Goal: Navigation & Orientation: Find specific page/section

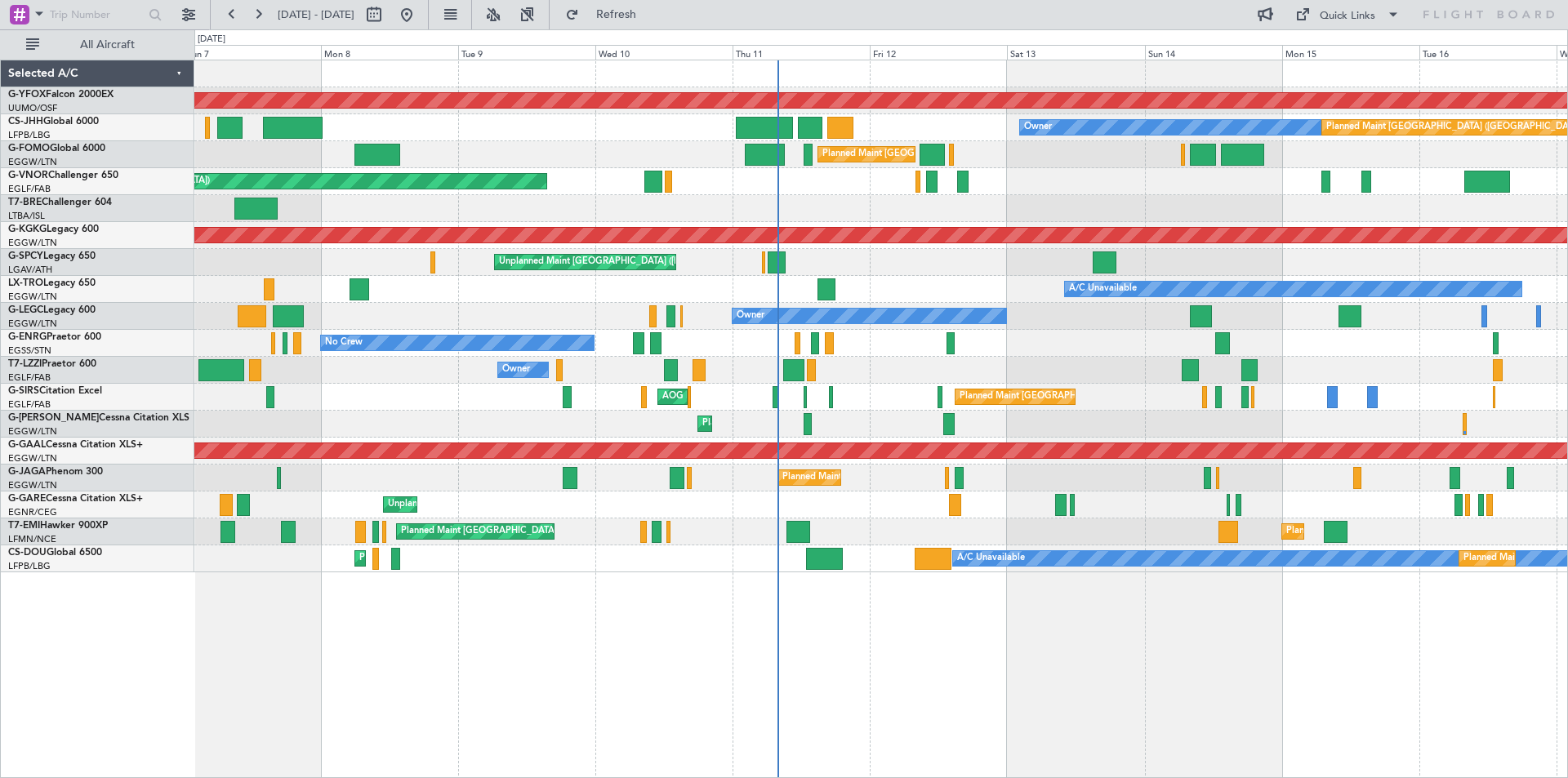
click at [674, 288] on div "A/C Unavailable" at bounding box center [881, 289] width 1373 height 27
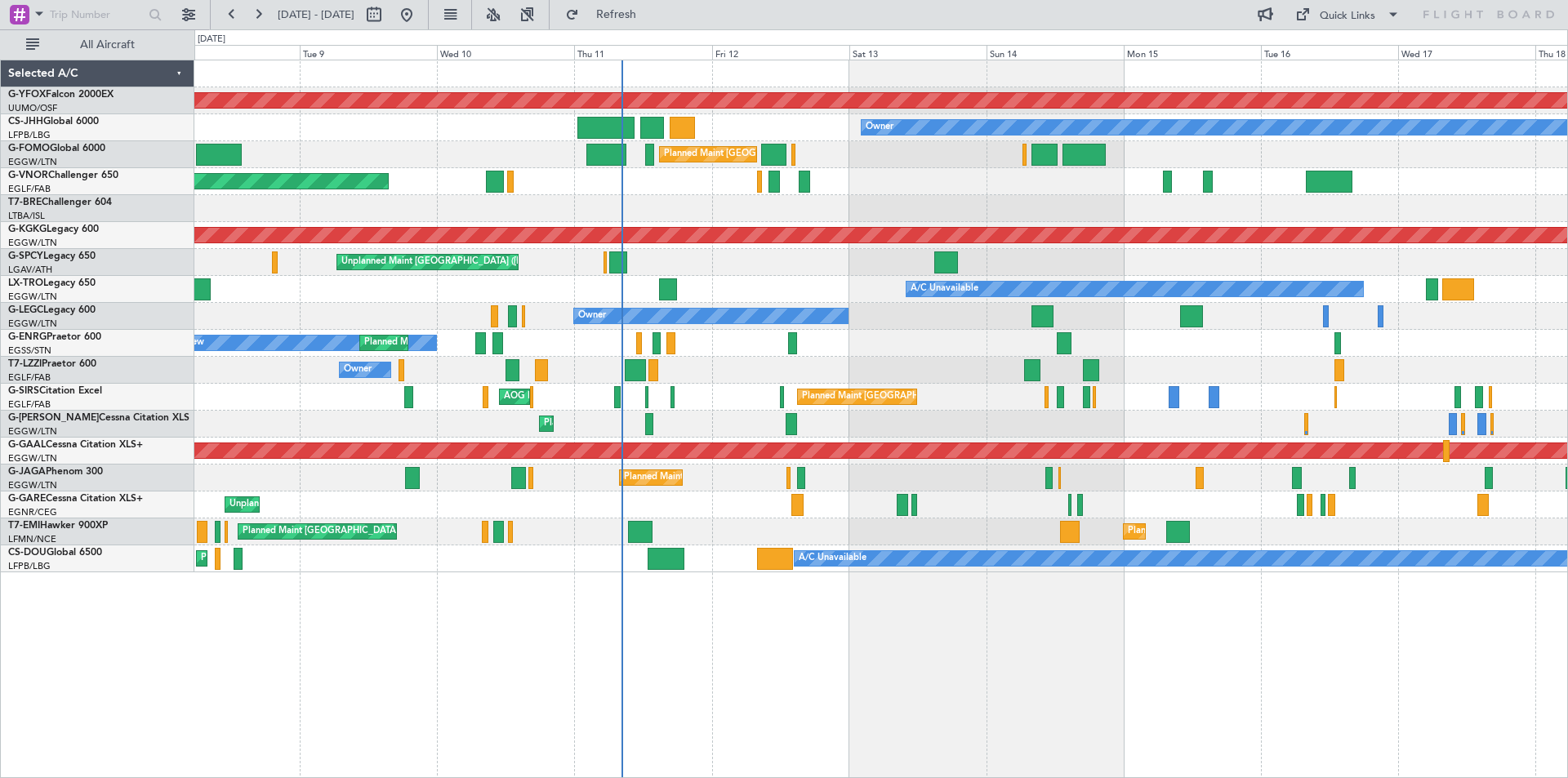
click at [889, 270] on div "Unplanned Maint [GEOGRAPHIC_DATA] ([PERSON_NAME] Intl)" at bounding box center [881, 262] width 1373 height 27
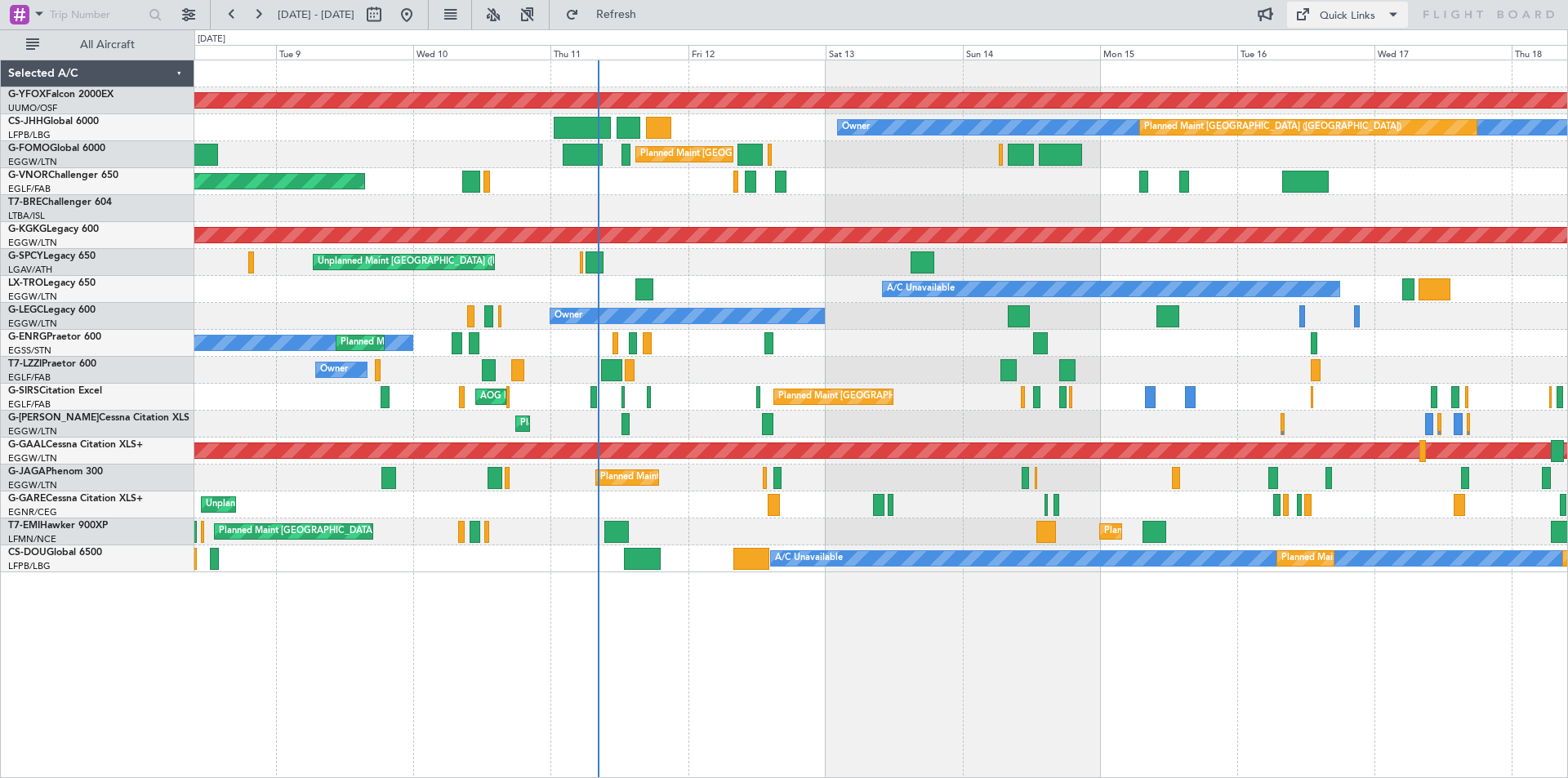
click at [1341, 16] on div "Quick Links" at bounding box center [1347, 16] width 56 height 16
click at [1326, 54] on button "Trip Builder" at bounding box center [1348, 54] width 122 height 39
click at [1352, 18] on div "Quick Links" at bounding box center [1347, 16] width 56 height 16
click at [1346, 50] on button "Trip Builder" at bounding box center [1348, 54] width 122 height 39
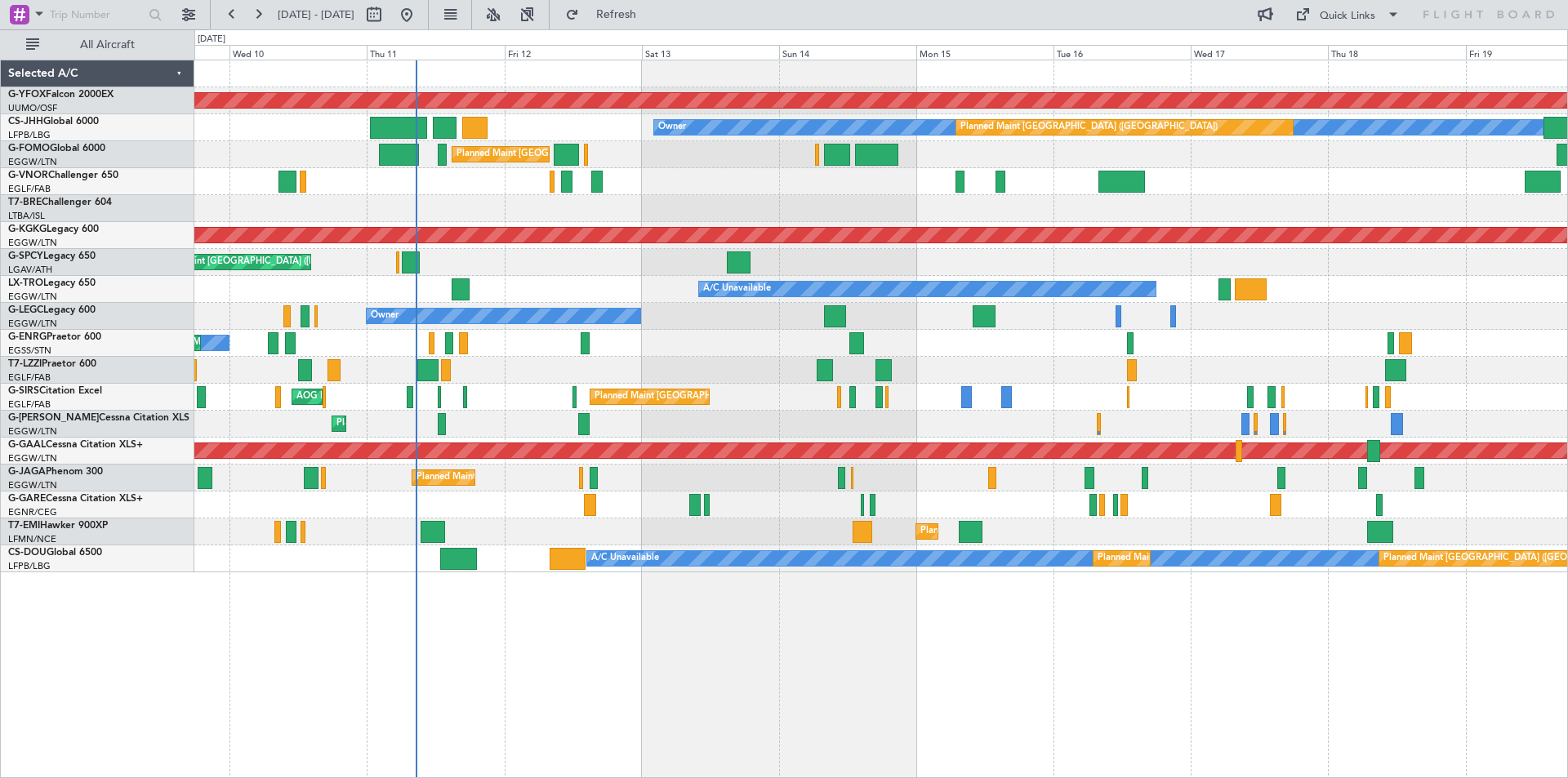
click at [848, 632] on div "AOG Maint Ostafyevo Owner Planned Maint [GEOGRAPHIC_DATA] ([GEOGRAPHIC_DATA]) P…" at bounding box center [881, 419] width 1374 height 719
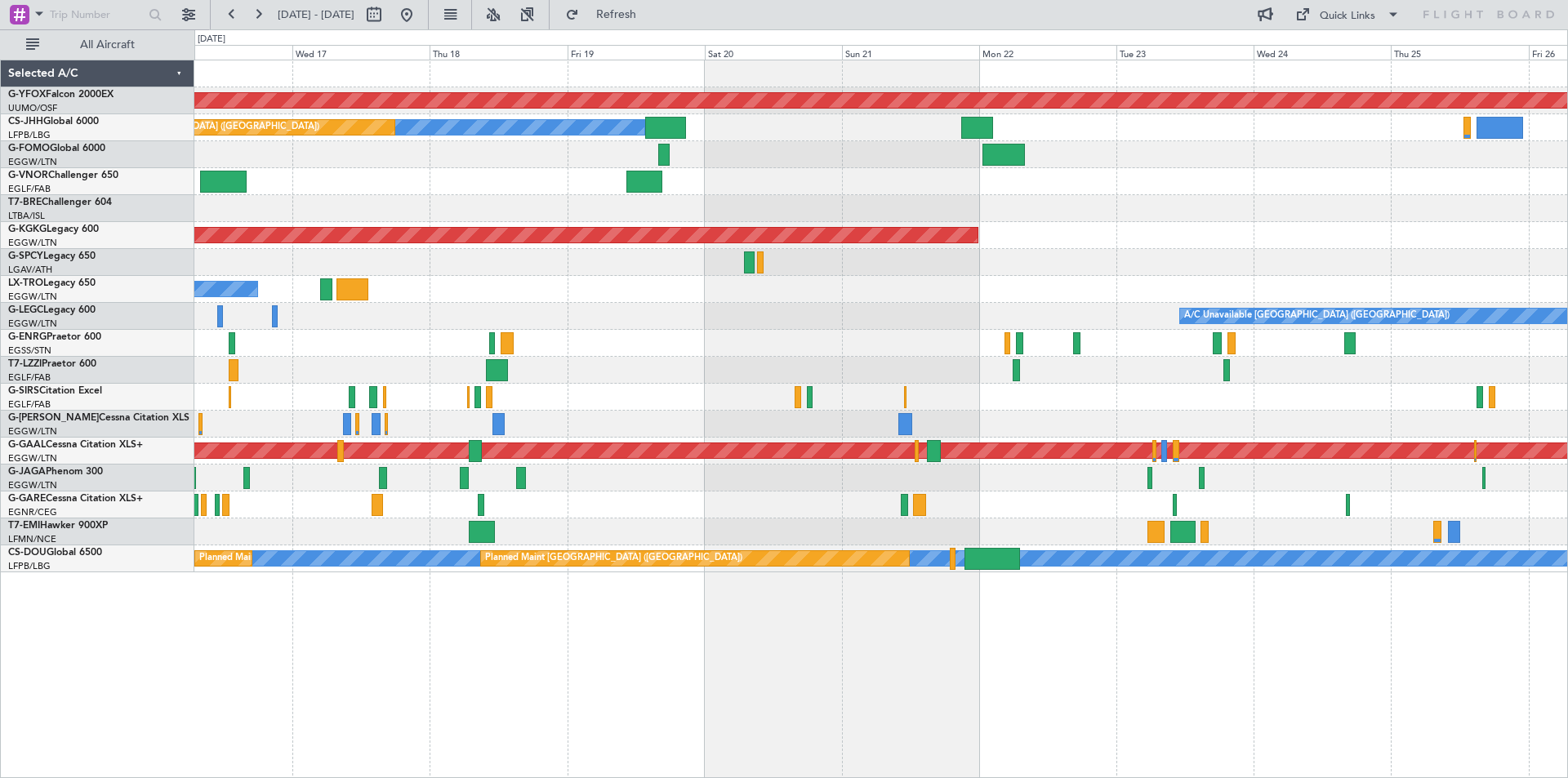
click at [250, 622] on div "AOG Maint Ostafyevo Owner Planned Maint [GEOGRAPHIC_DATA] ([GEOGRAPHIC_DATA]) A…" at bounding box center [881, 419] width 1374 height 719
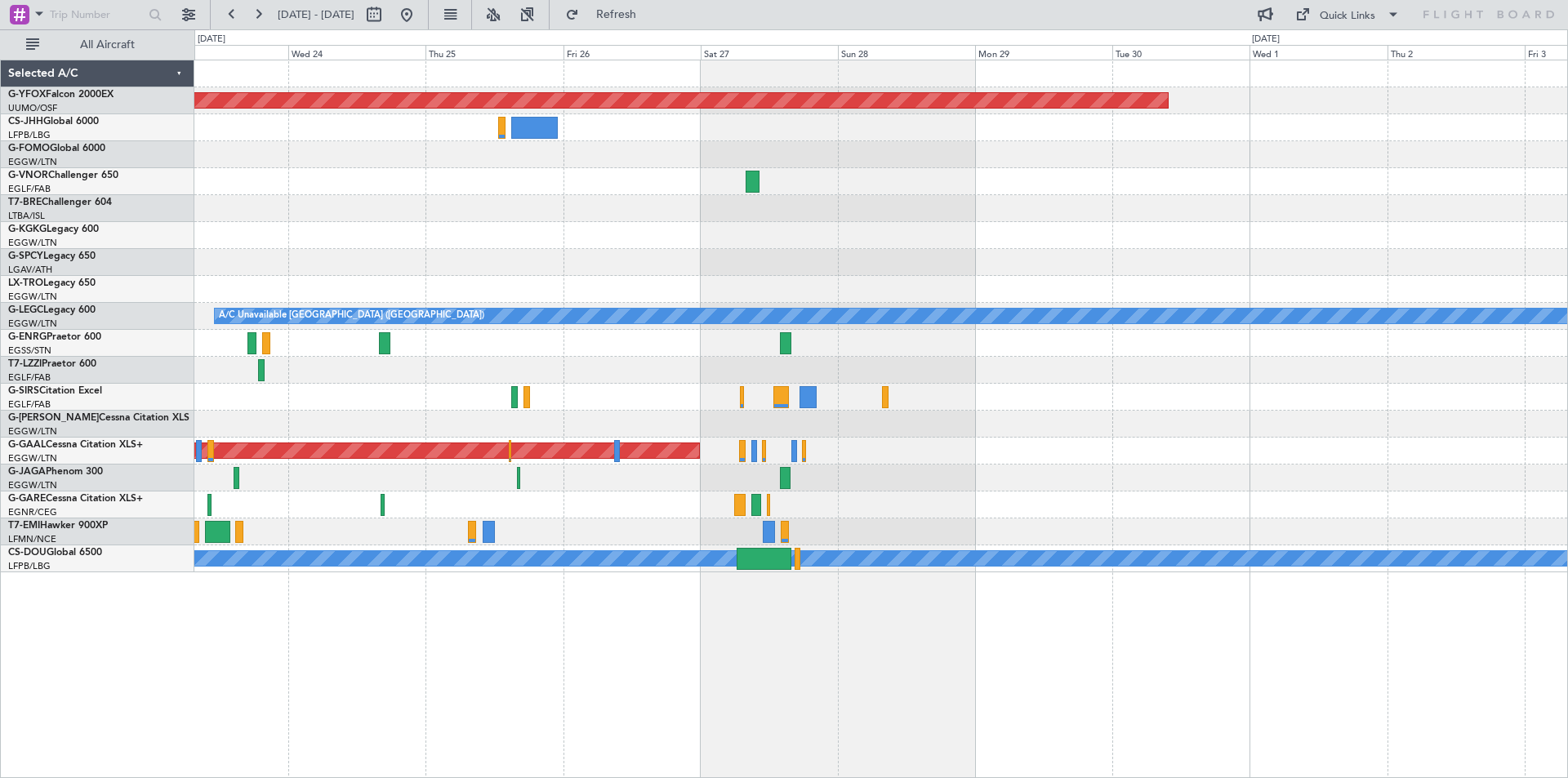
click at [147, 668] on div "AOG Maint Ostafyevo AOG Maint [GEOGRAPHIC_DATA] ([GEOGRAPHIC_DATA]) A/C Unavail…" at bounding box center [784, 403] width 1568 height 749
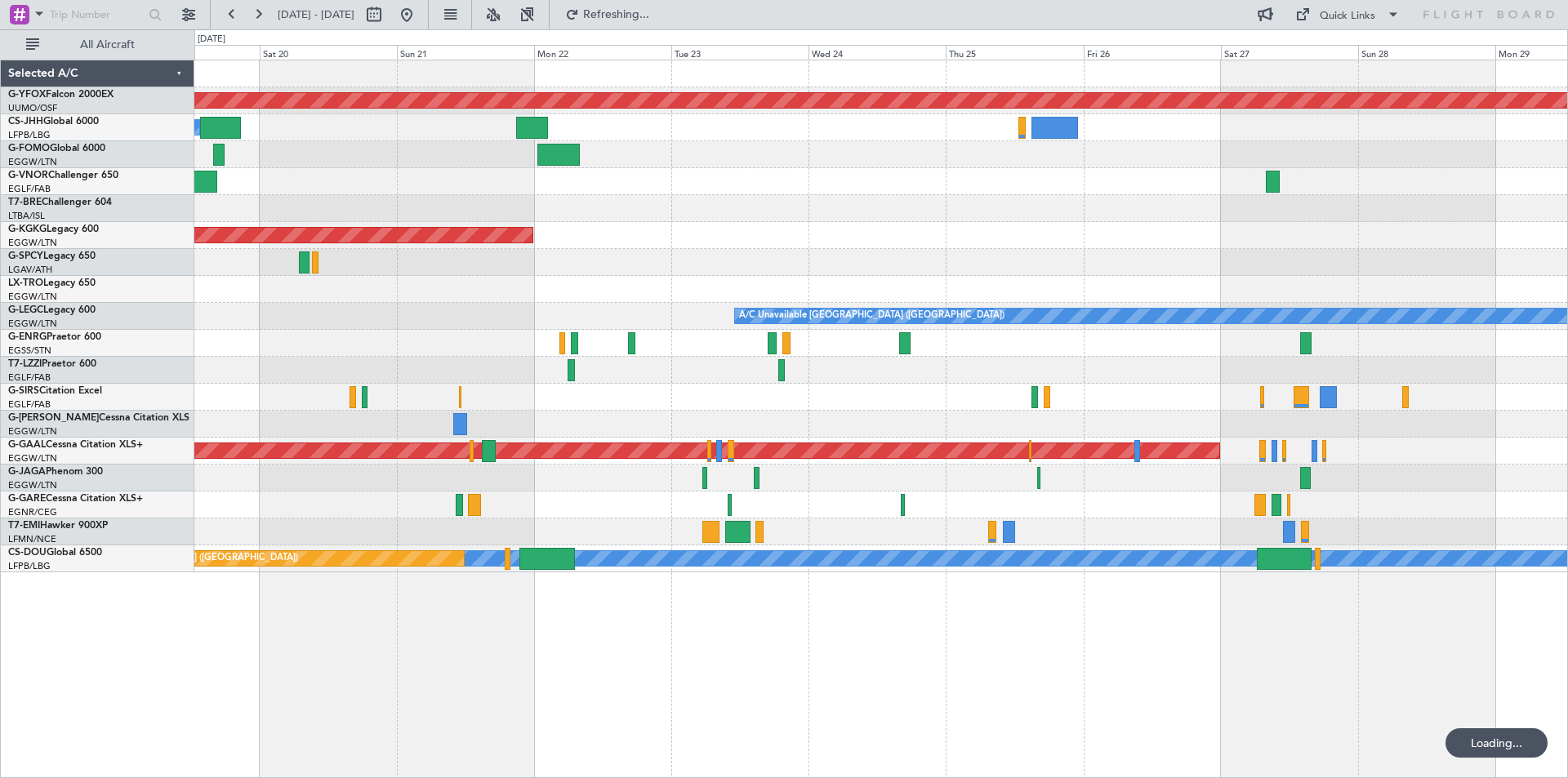
click at [1567, 651] on html "[DATE] - [DATE] Refreshing... Quick Links All Aircraft AOG Maint Ostafyevo Owne…" at bounding box center [784, 389] width 1568 height 778
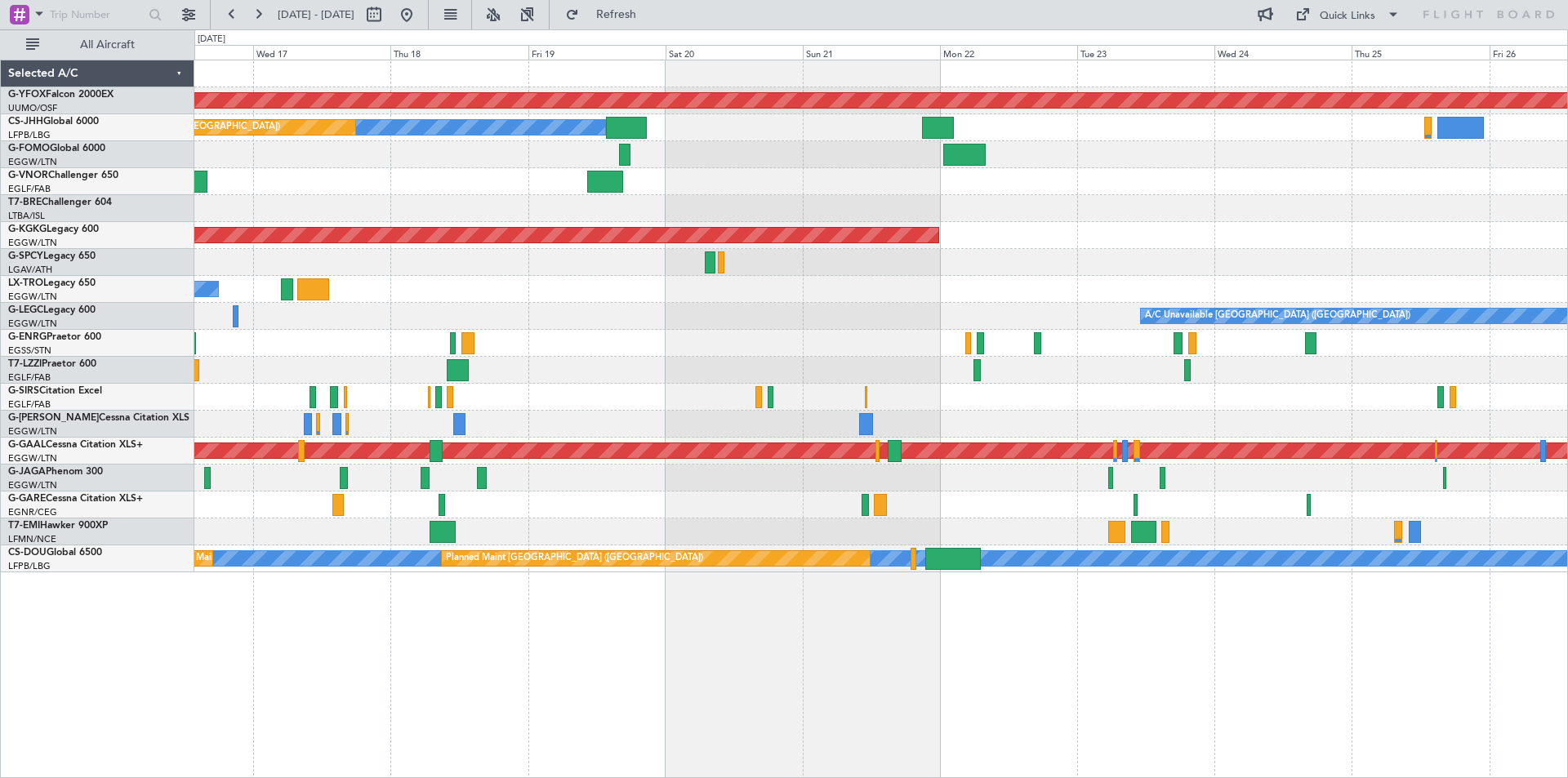
click at [1530, 662] on div "AOG Maint Ostafyevo Owner Planned Maint [GEOGRAPHIC_DATA] ([GEOGRAPHIC_DATA]) A…" at bounding box center [881, 419] width 1374 height 719
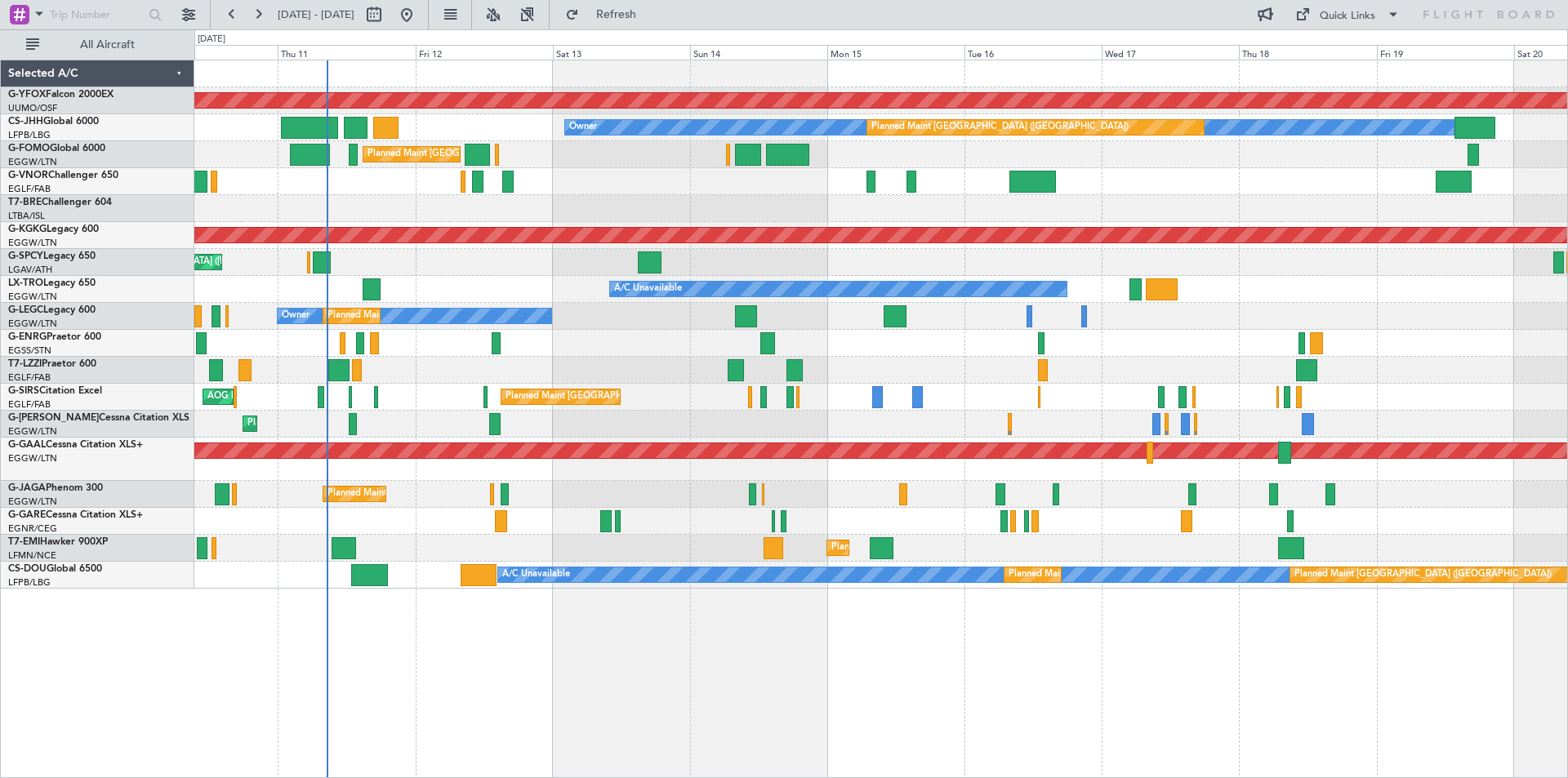
click at [1244, 596] on div "AOG Maint Ostafyevo Owner Planned Maint [GEOGRAPHIC_DATA] ([GEOGRAPHIC_DATA]) P…" at bounding box center [881, 419] width 1374 height 719
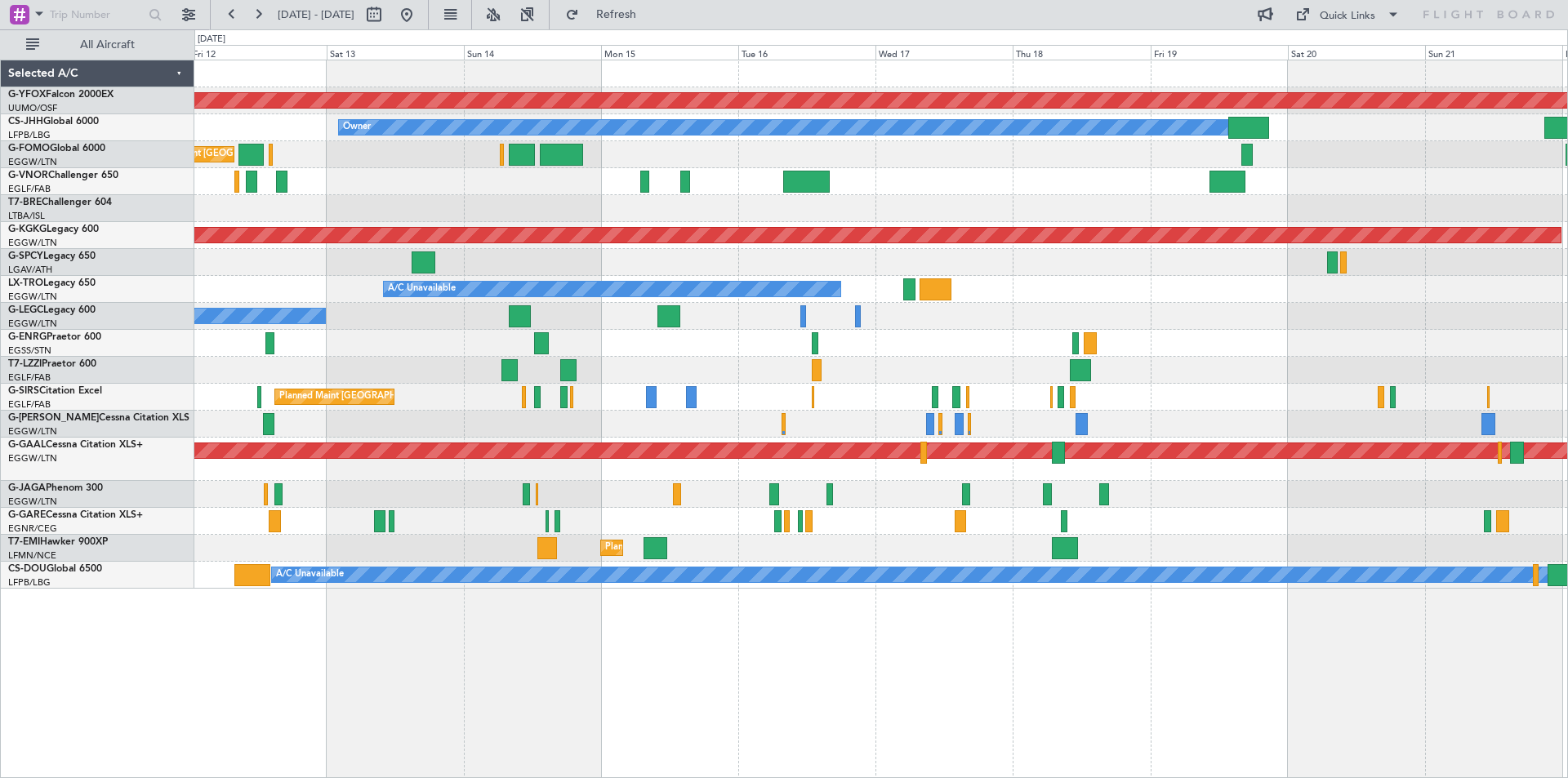
click at [1081, 276] on div "Unplanned Maint [GEOGRAPHIC_DATA] ([PERSON_NAME] Intl)" at bounding box center [881, 262] width 1373 height 27
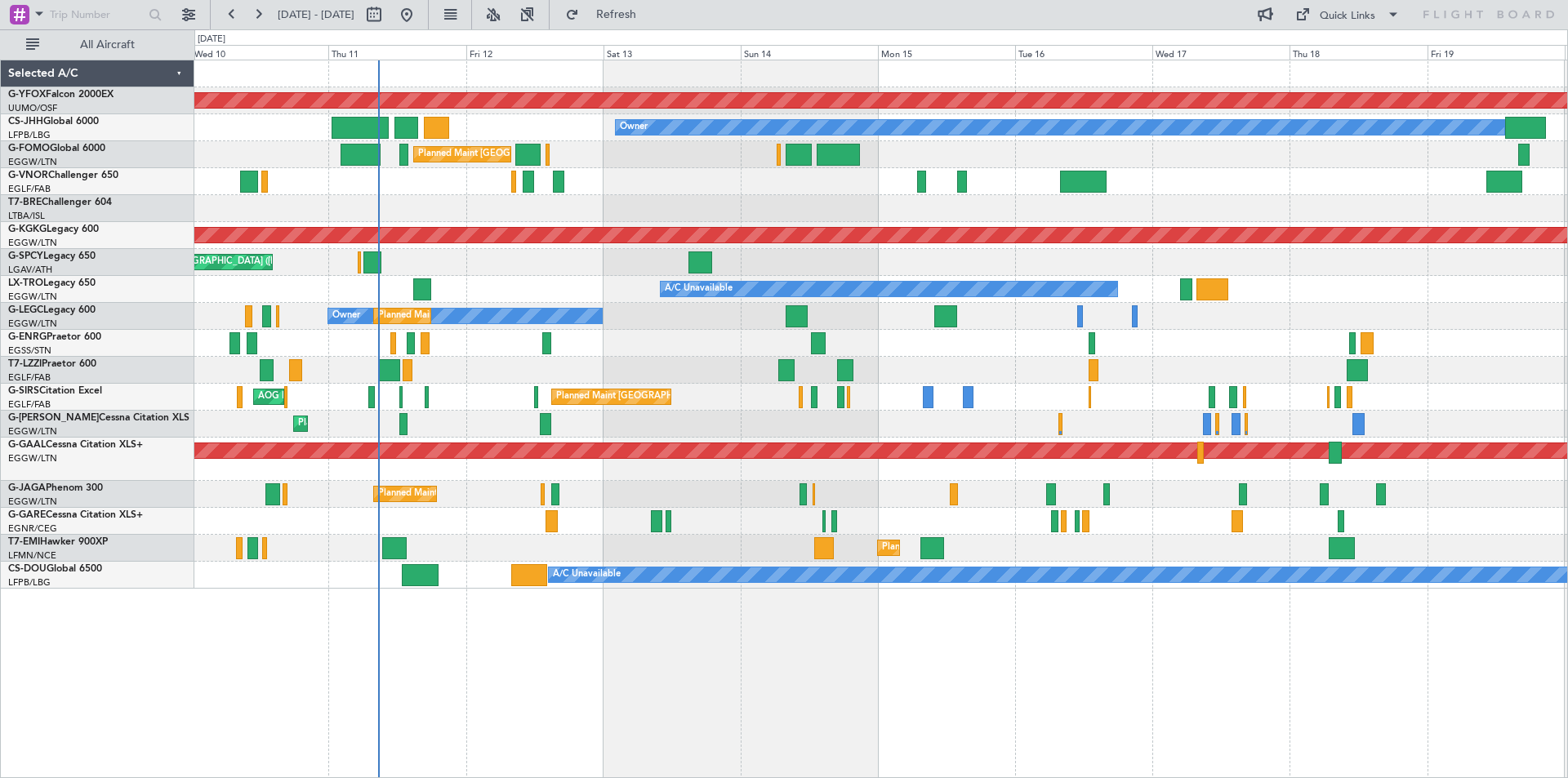
click at [872, 268] on div "Unplanned Maint [GEOGRAPHIC_DATA] ([PERSON_NAME] Intl)" at bounding box center [881, 262] width 1373 height 27
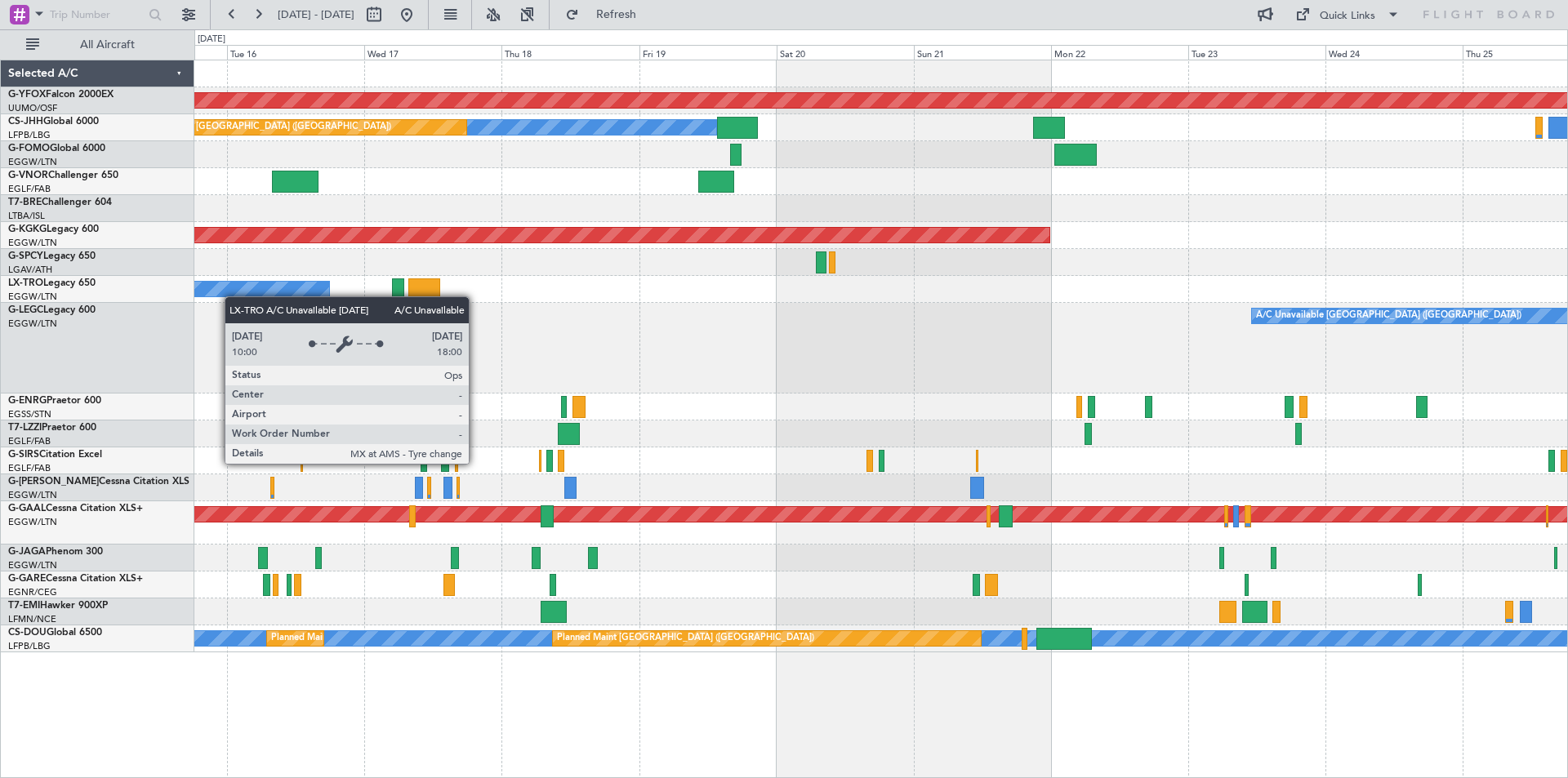
click at [199, 294] on div "AOG Maint Ostafyevo Owner Planned Maint [GEOGRAPHIC_DATA] ([GEOGRAPHIC_DATA]) A…" at bounding box center [881, 357] width 1373 height 592
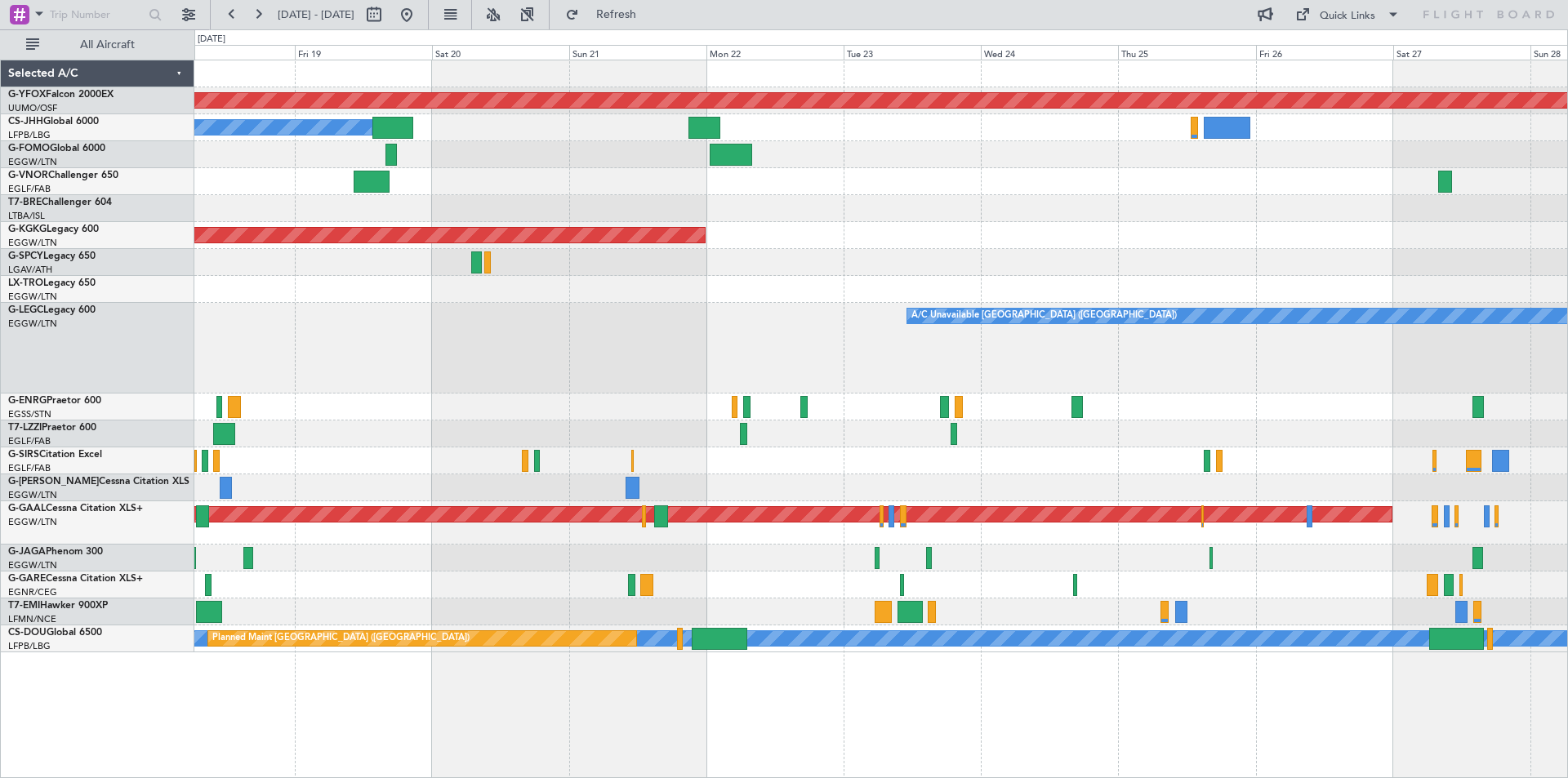
click at [543, 284] on div "A/C Unavailable" at bounding box center [881, 289] width 1373 height 27
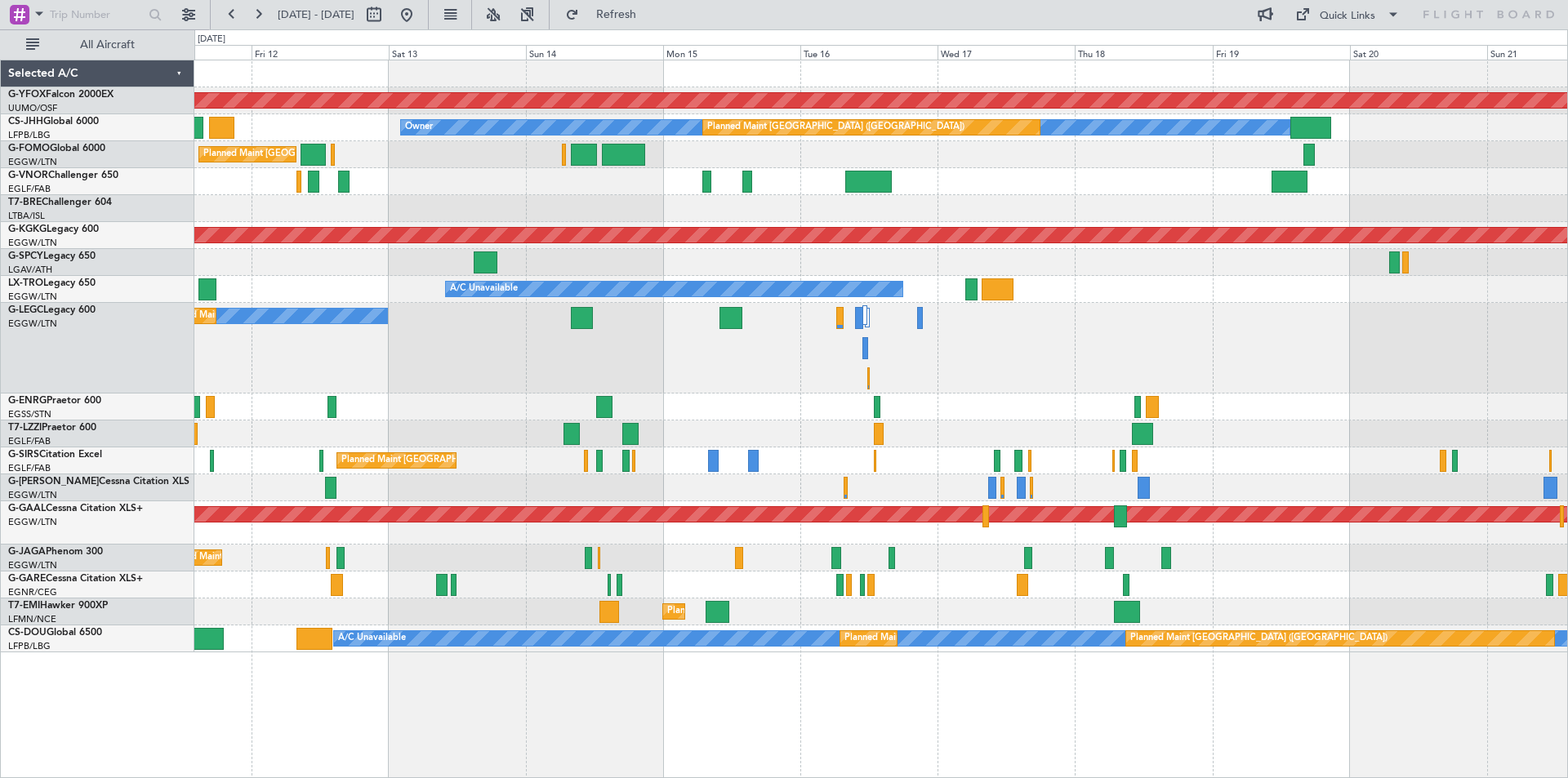
click at [1238, 224] on div "AOG Maint [GEOGRAPHIC_DATA] (Ataturk)" at bounding box center [881, 235] width 1373 height 27
